Goal: Information Seeking & Learning: Learn about a topic

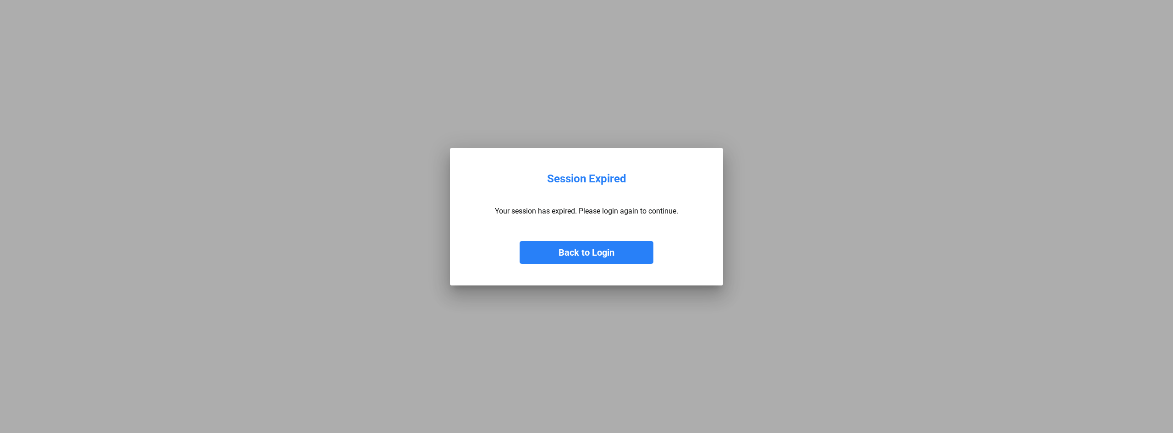
click at [576, 251] on button "Back to Login" at bounding box center [587, 252] width 134 height 23
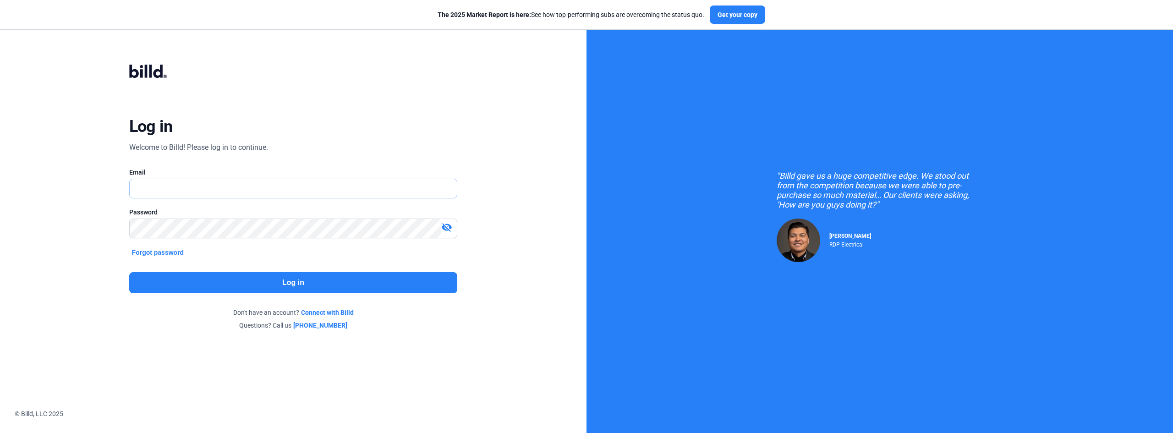
click at [287, 191] on input "text" at bounding box center [288, 188] width 317 height 19
type input "[PERSON_NAME][EMAIL_ADDRESS][DOMAIN_NAME]"
click at [271, 287] on button "Log in" at bounding box center [293, 282] width 329 height 21
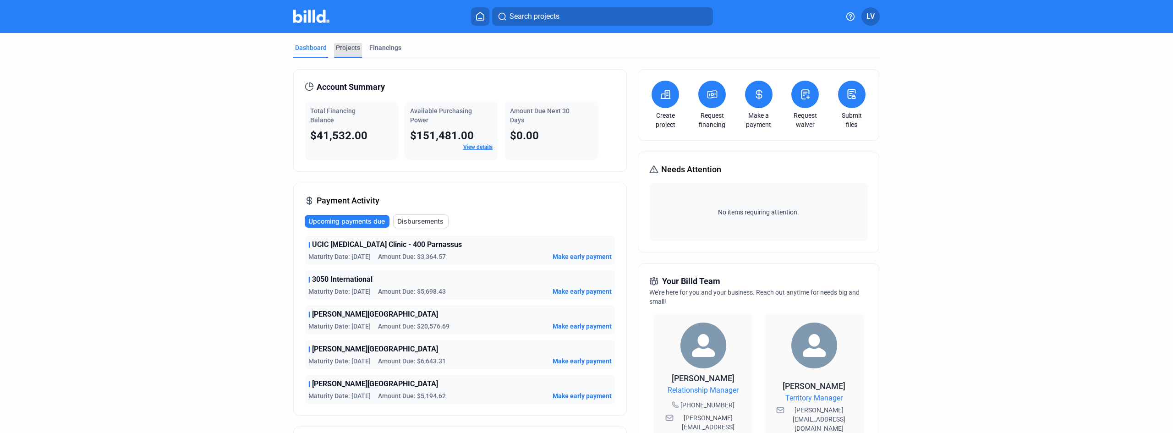
click at [340, 48] on div "Projects" at bounding box center [348, 47] width 24 height 9
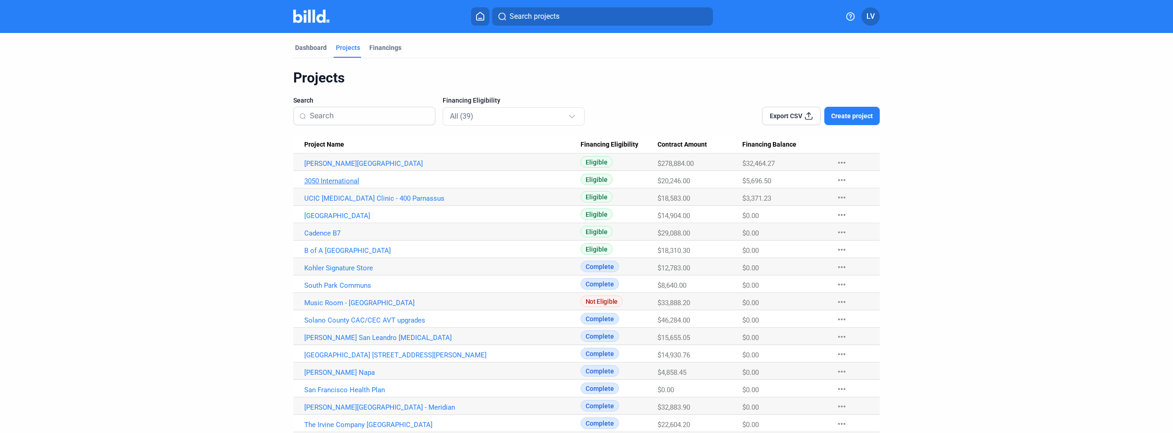
click at [352, 182] on link "3050 International" at bounding box center [442, 181] width 276 height 8
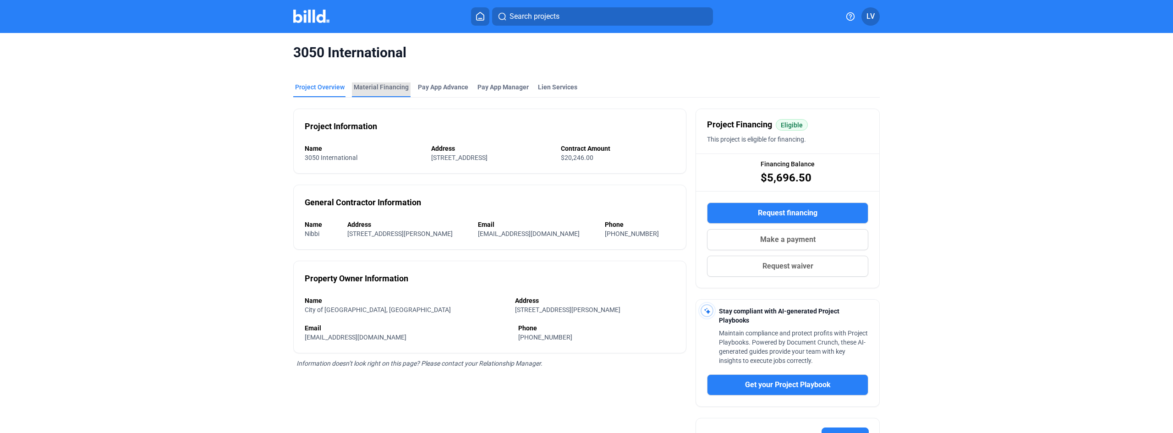
click at [393, 89] on div "Material Financing" at bounding box center [381, 86] width 55 height 9
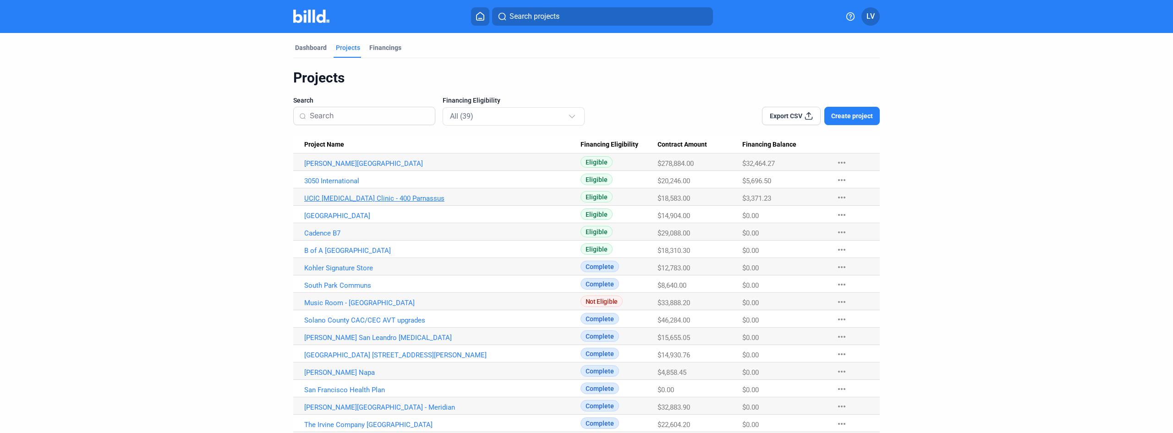
click at [356, 198] on link "UCIC [MEDICAL_DATA] Clinic - 400 Parnassus" at bounding box center [442, 198] width 276 height 8
click at [381, 166] on link "[PERSON_NAME][GEOGRAPHIC_DATA]" at bounding box center [442, 163] width 276 height 8
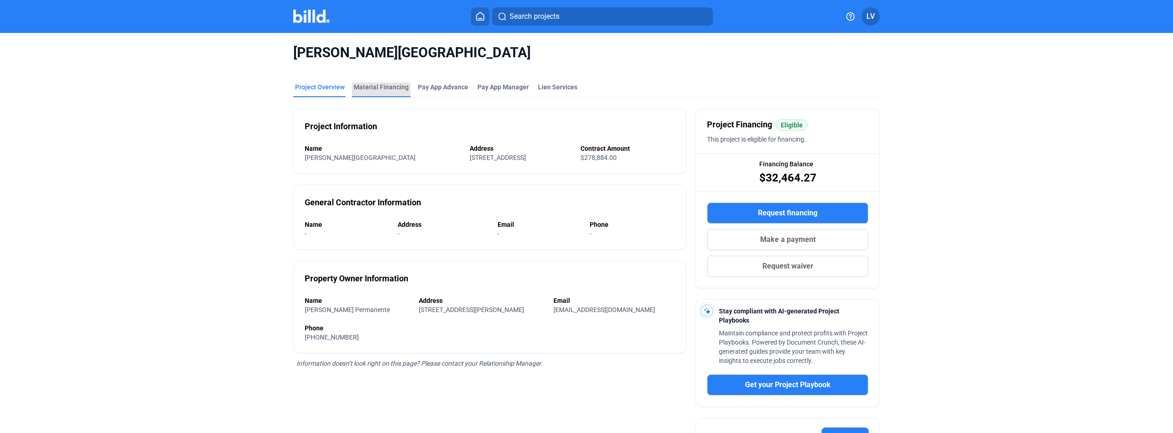
click at [392, 92] on div "Material Financing" at bounding box center [381, 89] width 59 height 15
click at [380, 85] on div "Material Financing" at bounding box center [381, 86] width 55 height 9
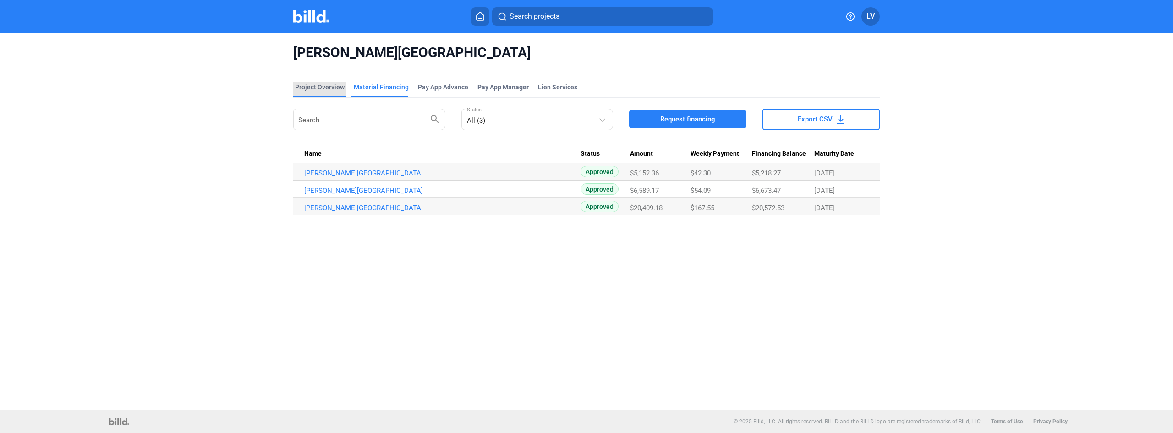
click at [325, 87] on div "Project Overview" at bounding box center [319, 86] width 49 height 9
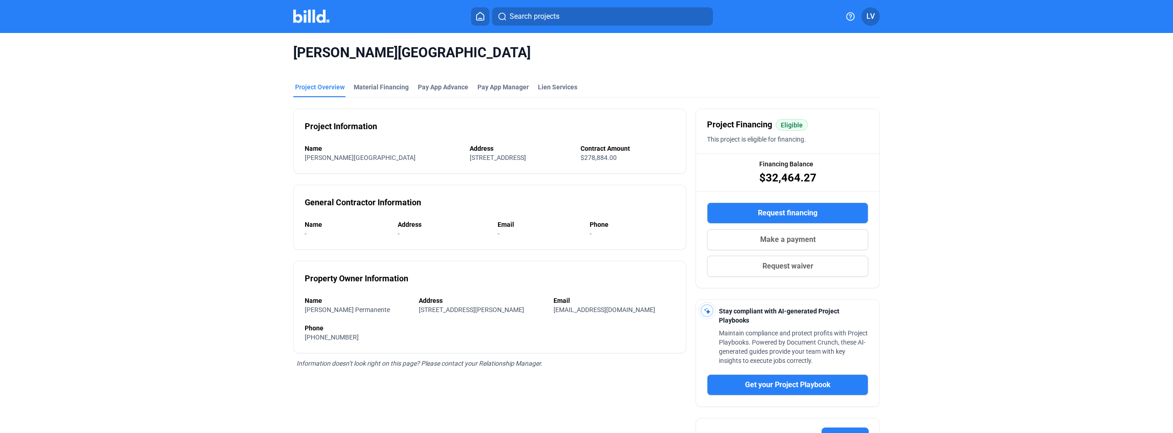
click at [897, 244] on div "[PERSON_NAME][GEOGRAPHIC_DATA] Project Overview Material Financing Pay App Adva…" at bounding box center [586, 294] width 985 height 522
